Goal: Transaction & Acquisition: Purchase product/service

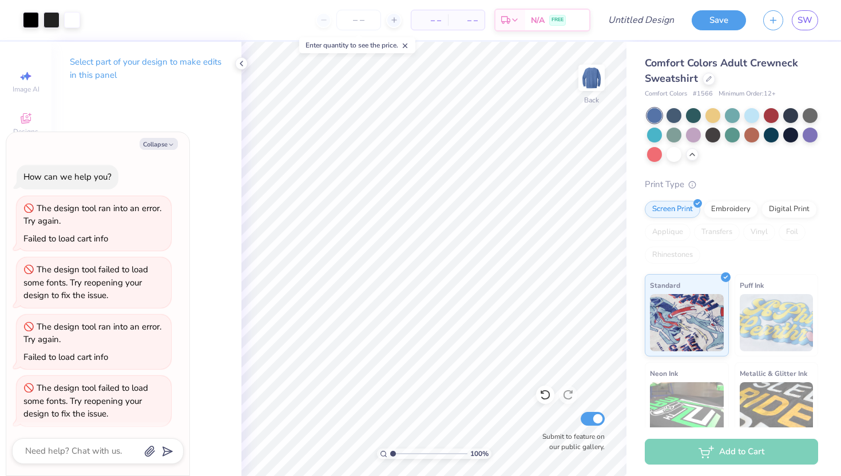
scroll to position [64, 0]
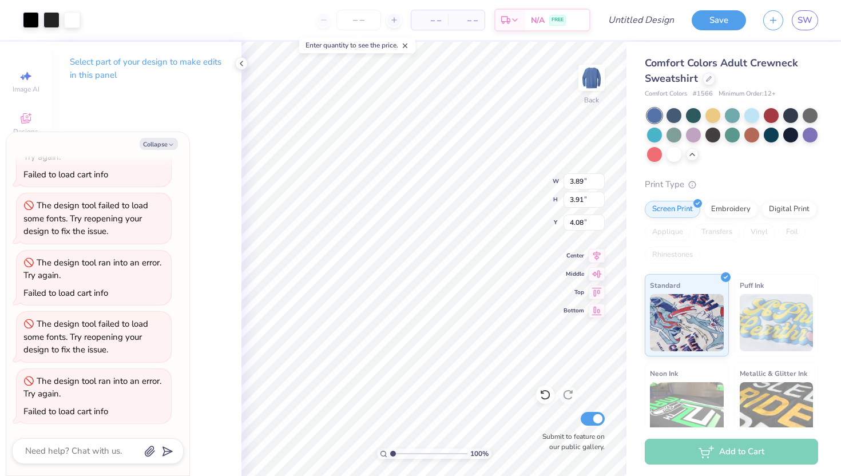
type textarea "x"
type input "4.07"
type input "3.96"
type input "4.02"
type textarea "x"
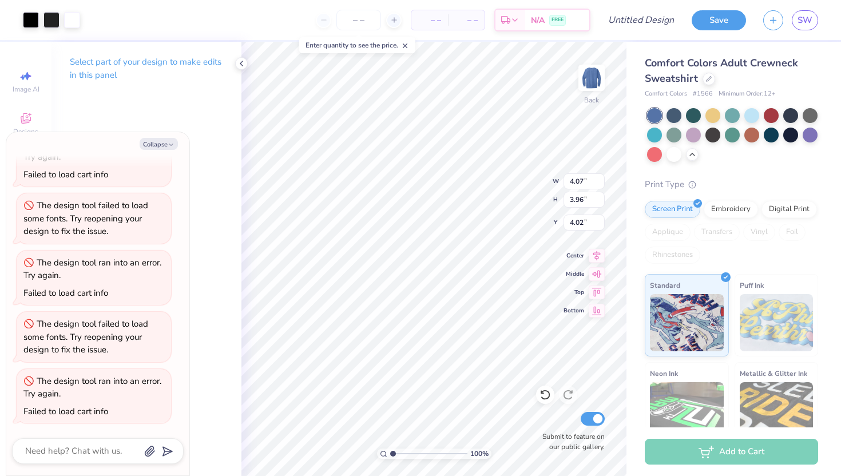
type input "0.50"
type textarea "x"
type input "2.17"
type input "2.11"
type input "2.35"
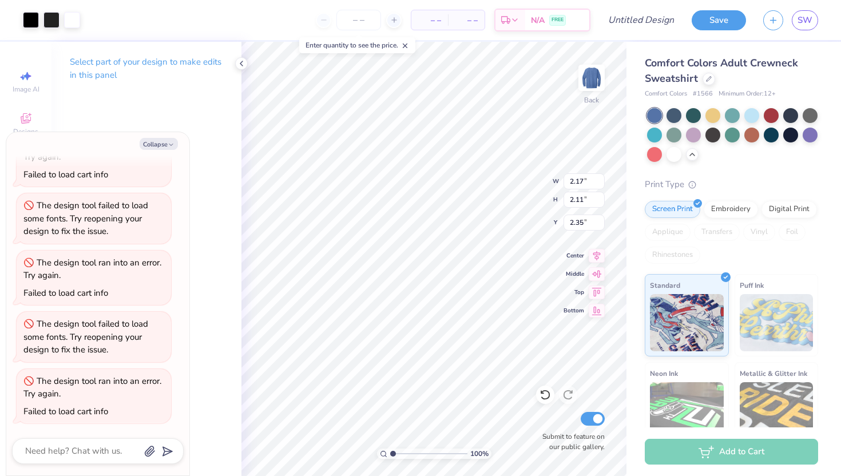
type textarea "x"
type input "0.89"
type textarea "x"
type input "3.61"
type input "3.90"
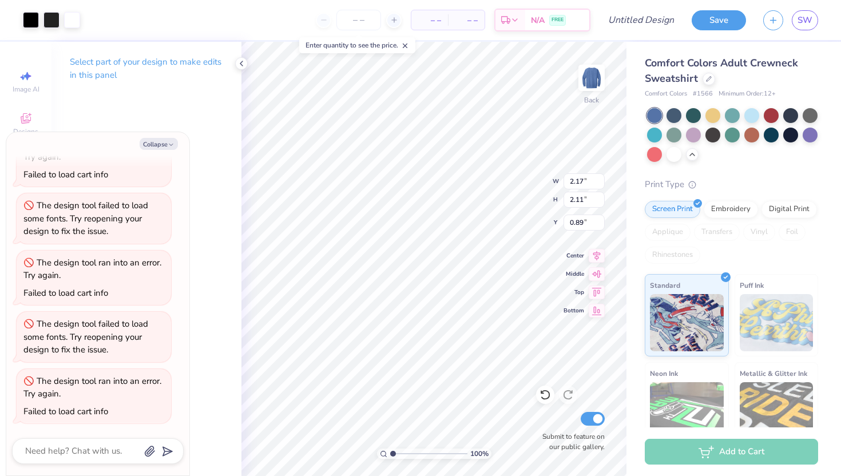
type input "4.08"
type textarea "x"
type input "2.49"
type input "2.69"
type input "5.30"
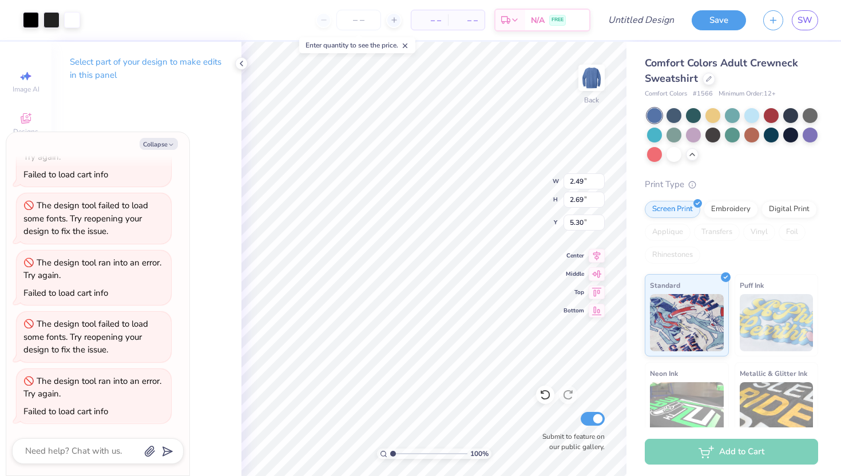
type textarea "x"
type input "3.00"
type textarea "x"
type input "2.17"
type input "2.11"
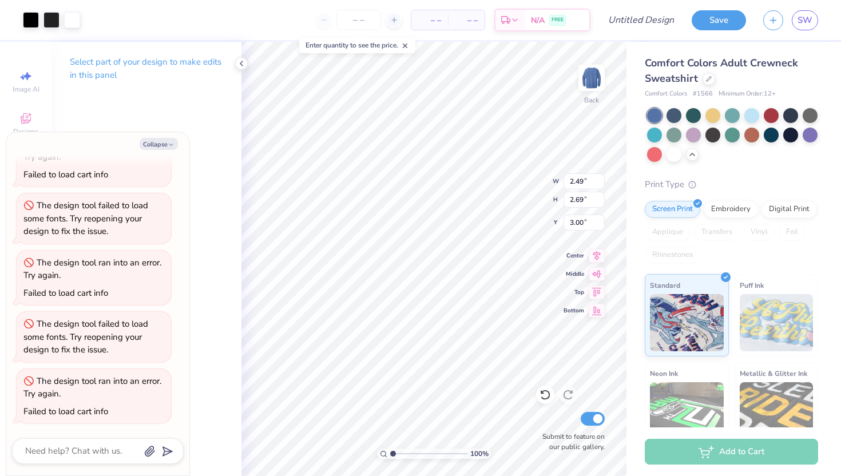
type input "0.89"
type textarea "x"
type input "1.67"
type input "1.62"
type input "1.38"
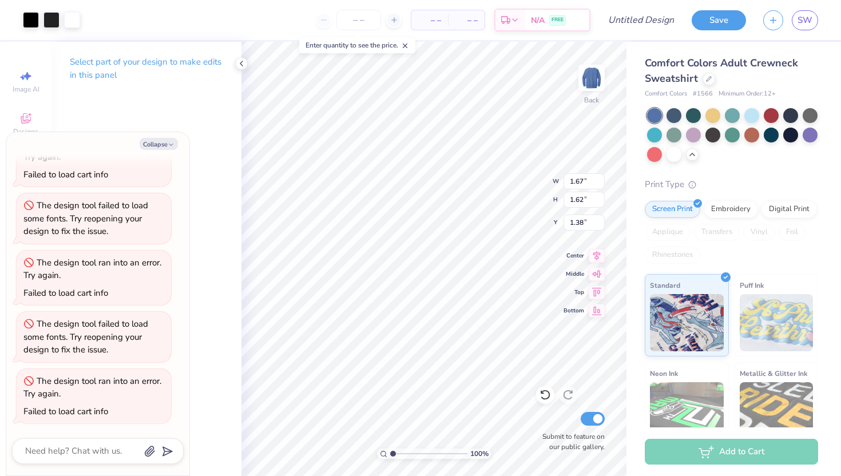
type textarea "x"
type input "2.49"
type input "2.69"
type input "3.00"
type textarea "x"
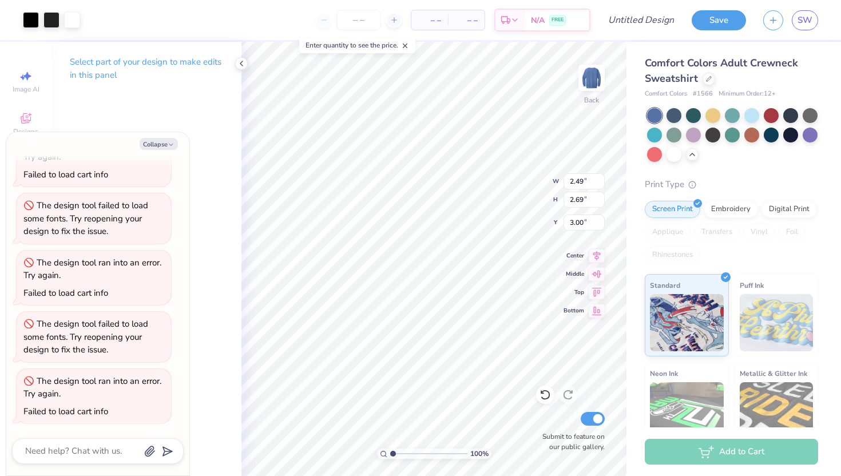
type input "1.67"
type input "1.62"
type input "1.38"
type textarea "x"
type input "2.49"
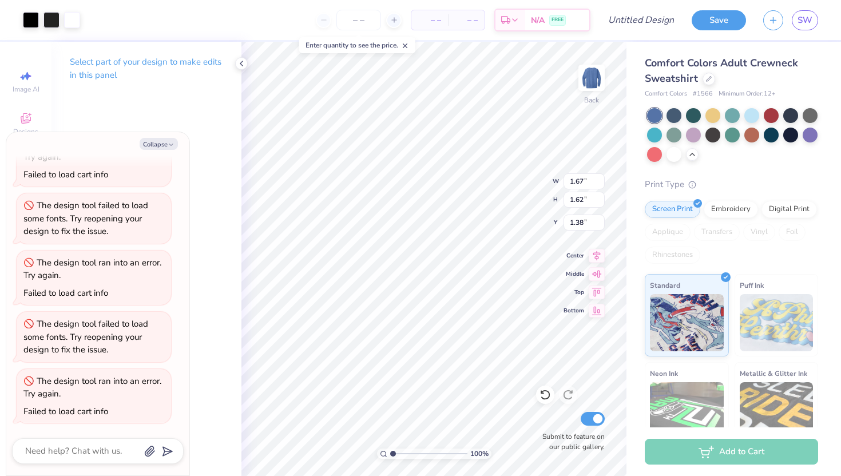
type input "2.69"
type input "3.00"
type textarea "x"
type input "1.67"
type input "1.80"
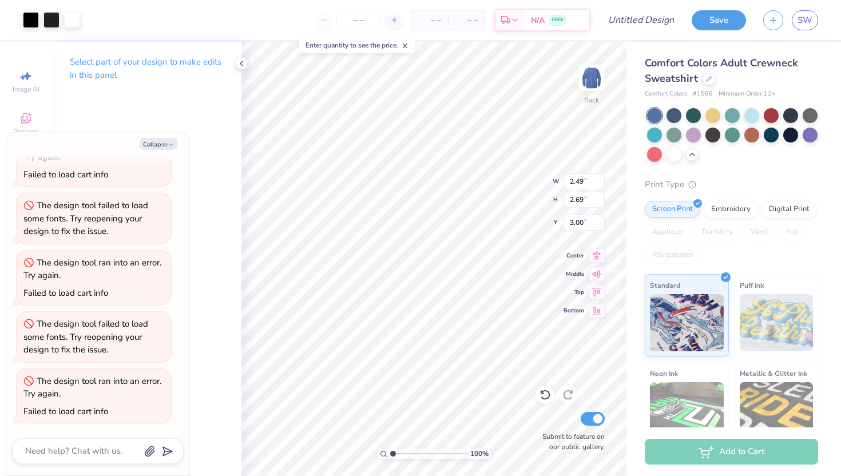
type input "3.88"
type textarea "x"
type input "1.20"
type textarea "x"
type input "1.55"
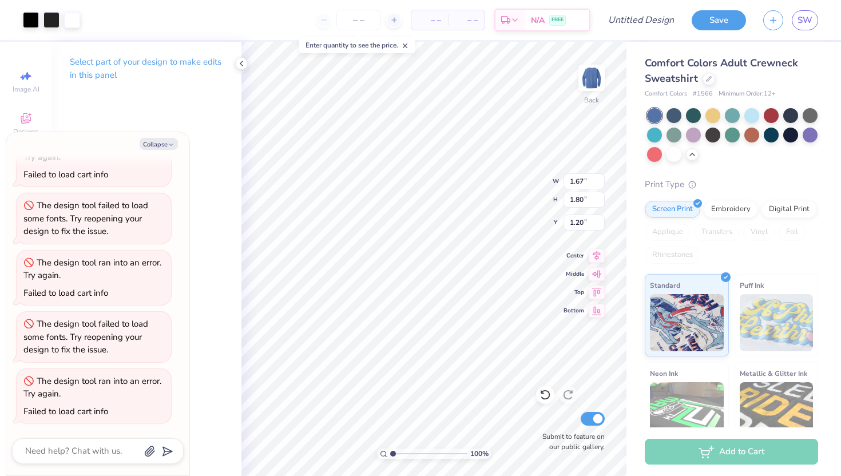
type input "1.67"
type input "1.33"
type textarea "x"
type input "1.67"
type input "1.68"
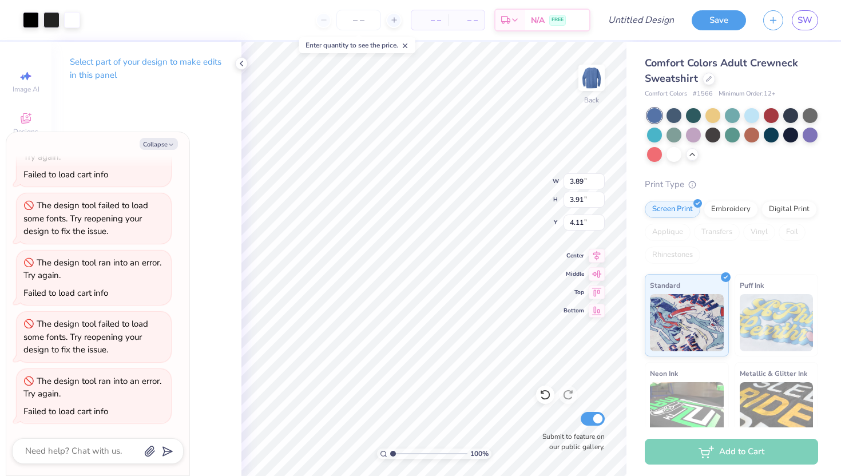
type input "6.34"
type textarea "x"
type input "1.32"
type textarea "x"
type input "1.55"
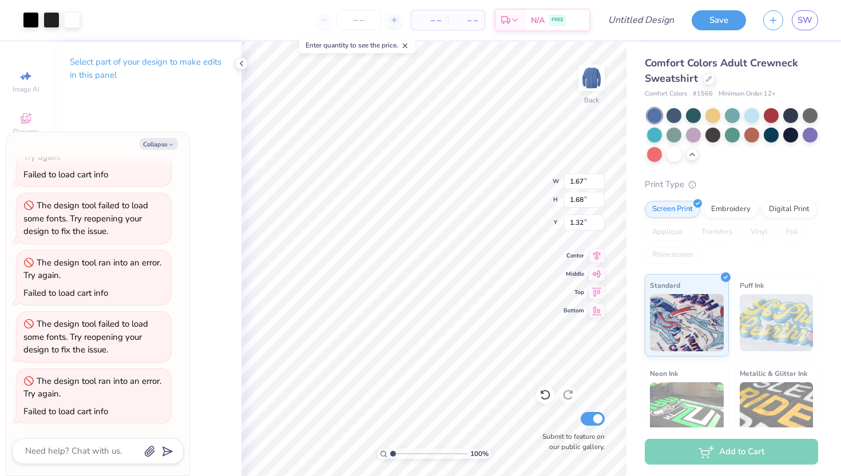
type input "1.67"
type input "1.33"
type textarea "x"
type input "1.67"
type input "1.68"
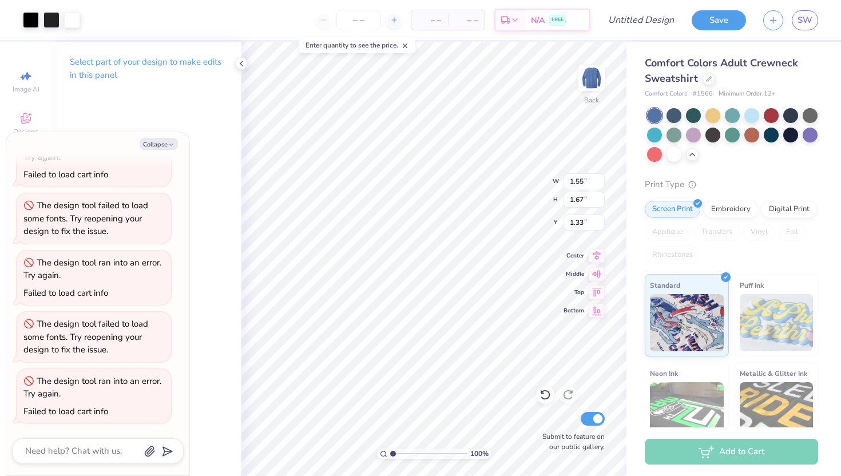
type input "1.32"
type textarea "x"
type input "1.68"
type input "1.32"
click at [34, 19] on div at bounding box center [31, 19] width 16 height 16
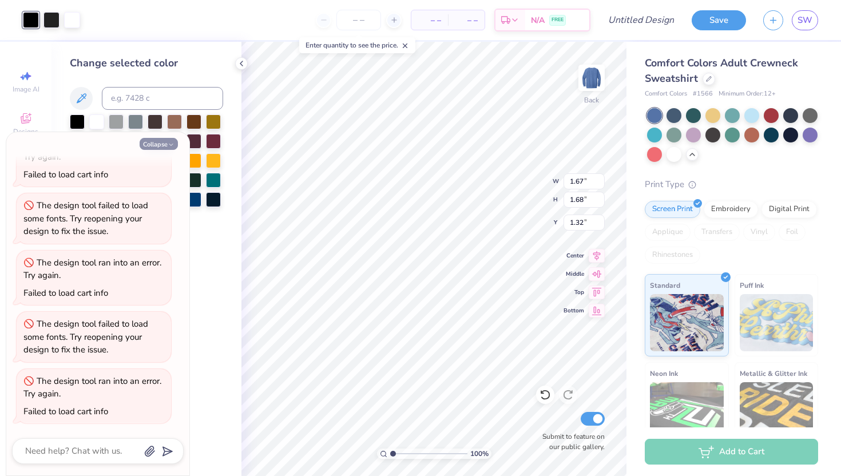
click at [175, 142] on button "Collapse" at bounding box center [159, 144] width 38 height 12
type textarea "x"
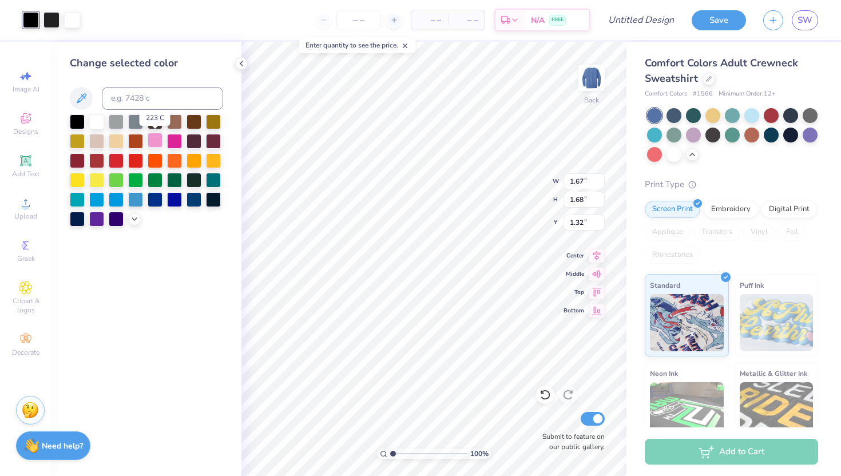
click at [153, 136] on div at bounding box center [155, 140] width 15 height 15
click at [73, 120] on div at bounding box center [77, 120] width 15 height 15
click at [192, 201] on div at bounding box center [194, 198] width 15 height 15
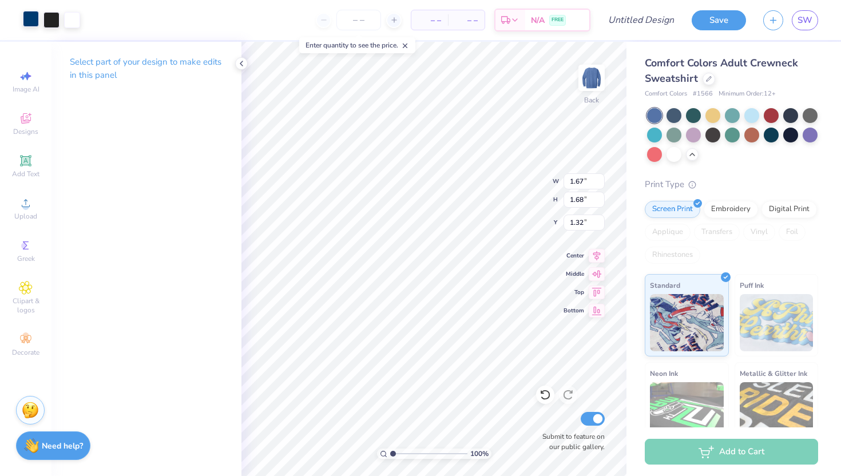
click at [31, 19] on div at bounding box center [31, 19] width 16 height 16
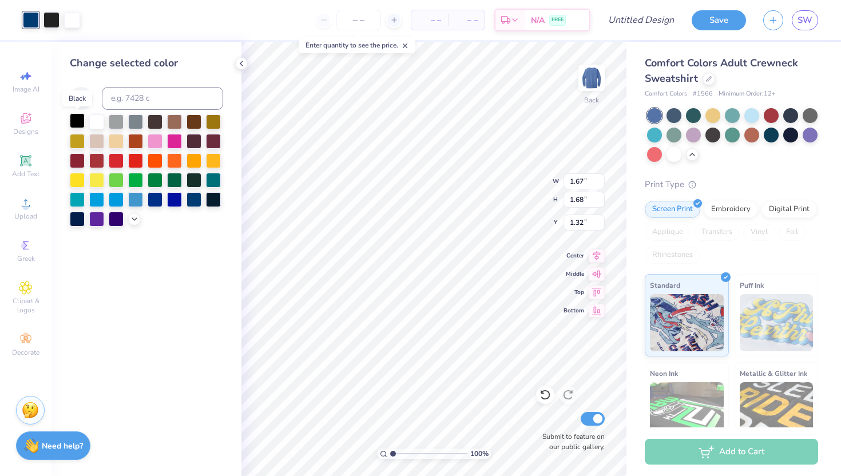
click at [76, 113] on div at bounding box center [77, 120] width 15 height 15
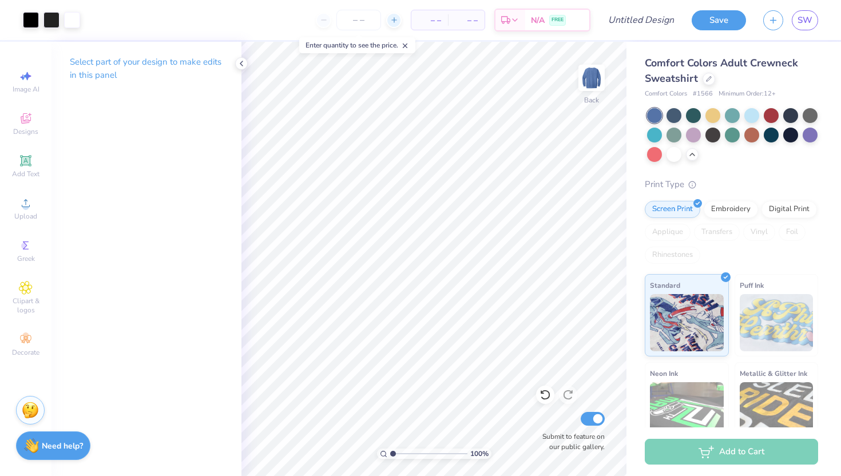
click at [394, 18] on line at bounding box center [394, 20] width 0 height 5
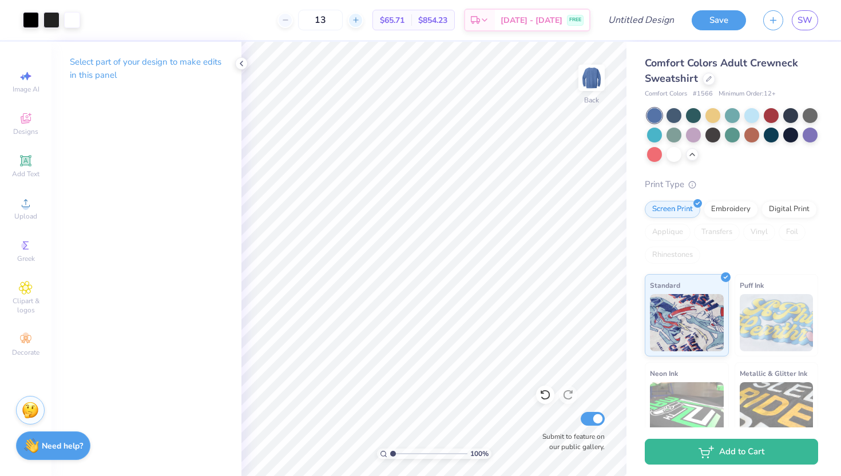
click at [363, 17] on div at bounding box center [355, 20] width 15 height 15
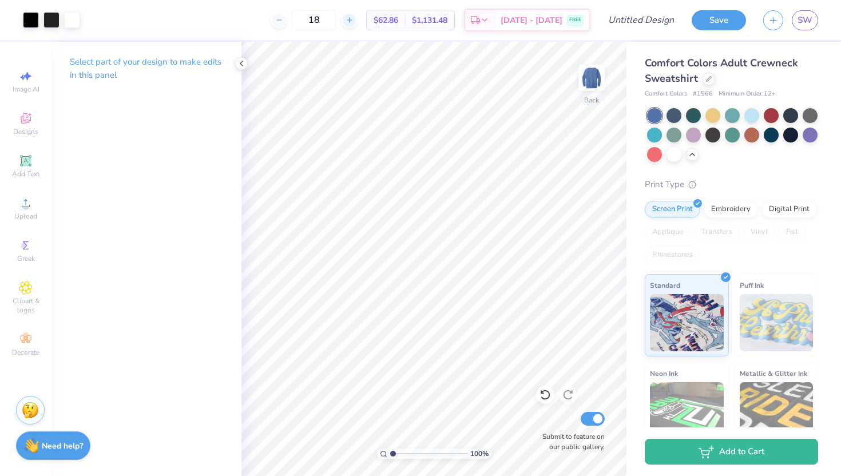
click at [357, 21] on div at bounding box center [349, 20] width 15 height 15
click at [386, 21] on div at bounding box center [393, 20] width 15 height 15
type input "20"
click at [632, 24] on input "Design Title" at bounding box center [655, 20] width 56 height 23
type input "pbl crew"
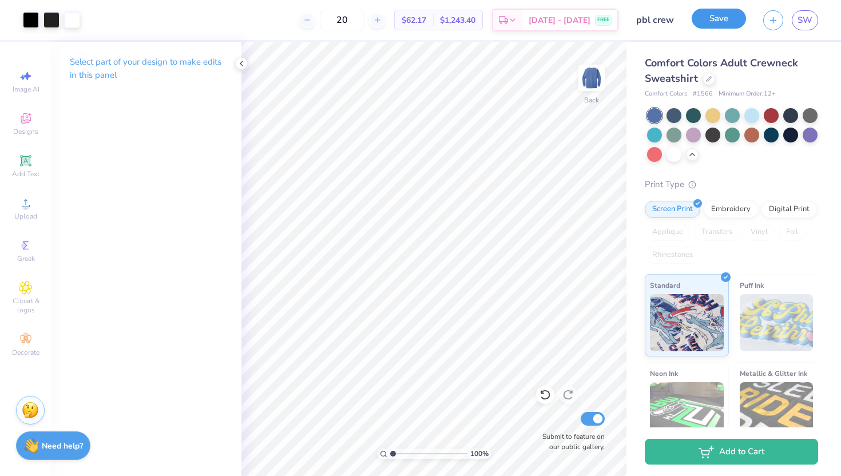
click at [722, 22] on button "Save" at bounding box center [719, 19] width 54 height 20
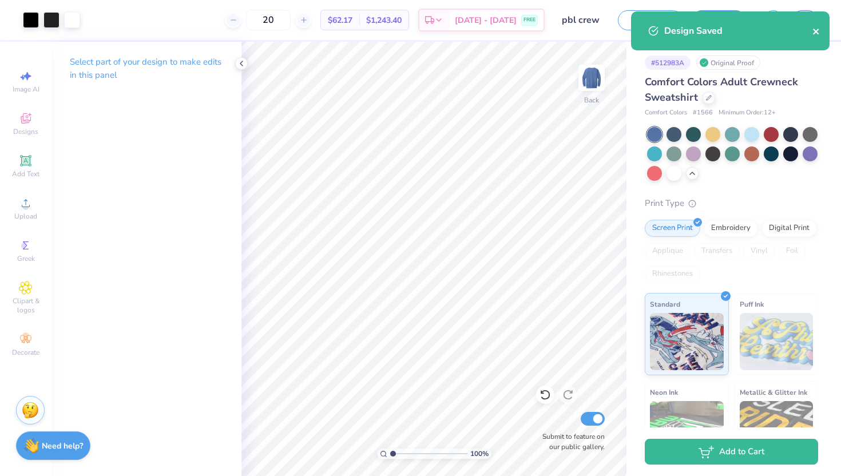
click at [818, 30] on icon "close" at bounding box center [816, 32] width 6 height 6
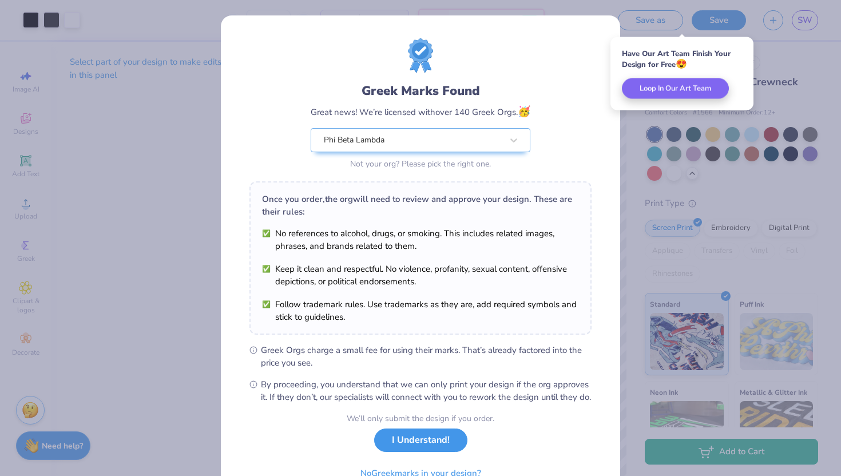
click at [428, 452] on button "I Understand!" at bounding box center [420, 440] width 93 height 23
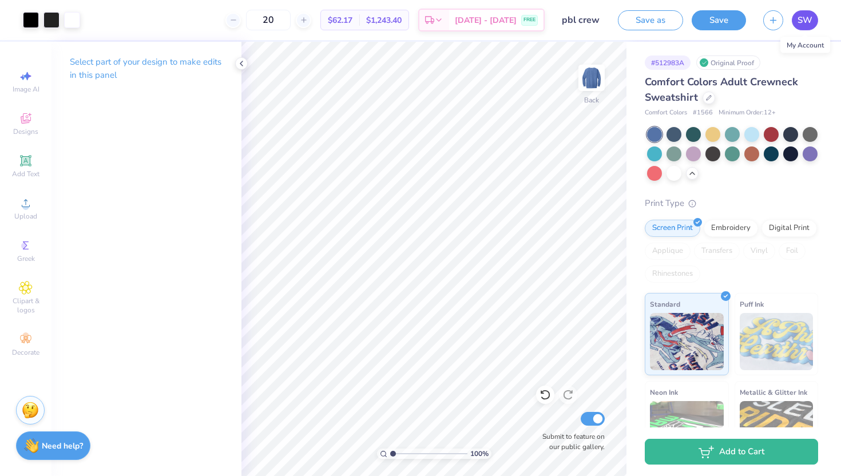
click at [804, 24] on span "SW" at bounding box center [805, 20] width 15 height 13
